Goal: Find specific page/section: Find specific page/section

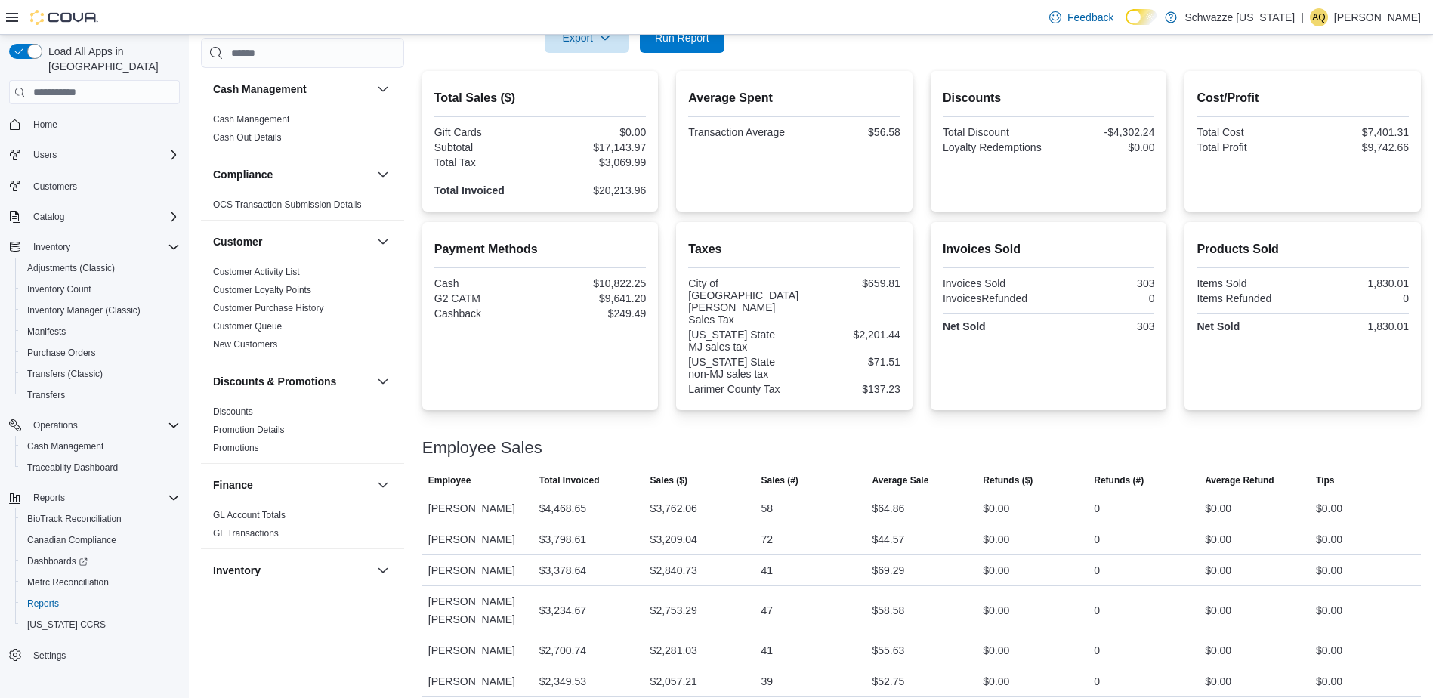
scroll to position [755, 0]
